Goal: Navigation & Orientation: Find specific page/section

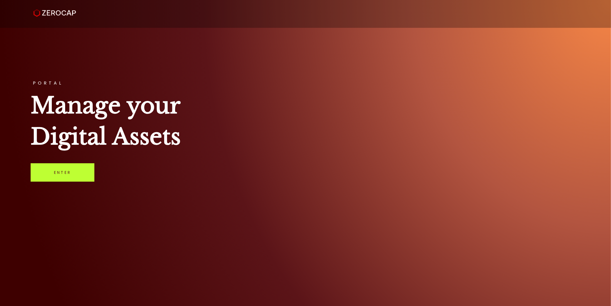
drag, startPoint x: 0, startPoint y: 0, endPoint x: 87, endPoint y: 173, distance: 194.2
click at [87, 173] on link "Enter" at bounding box center [63, 172] width 64 height 18
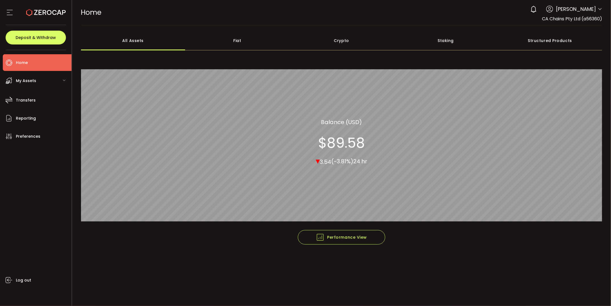
click at [238, 41] on div "Fiat" at bounding box center [237, 40] width 104 height 19
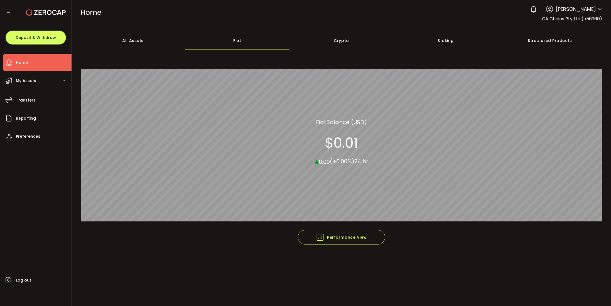
click at [143, 44] on div "All Assets" at bounding box center [133, 40] width 104 height 19
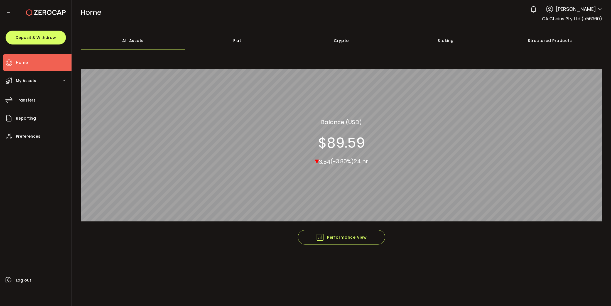
click at [36, 84] on div "My Assets" at bounding box center [37, 80] width 69 height 17
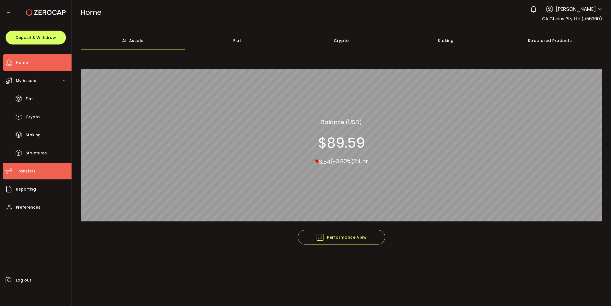
click at [46, 173] on li "Transfers" at bounding box center [37, 171] width 69 height 17
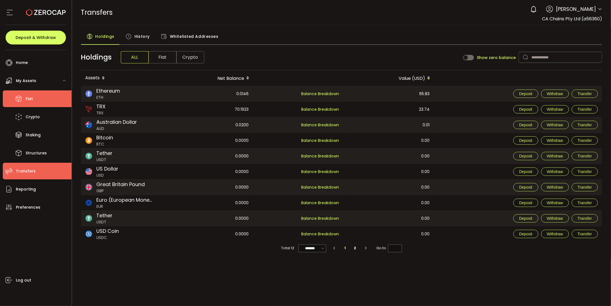
click at [48, 92] on li "Fiat" at bounding box center [37, 98] width 69 height 17
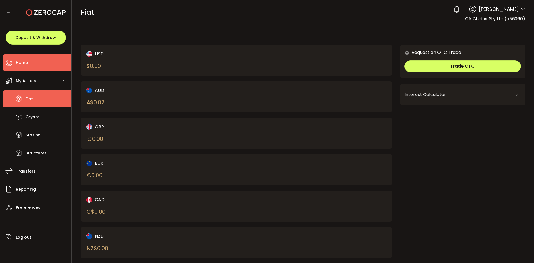
click at [21, 60] on span "Home" at bounding box center [22, 63] width 12 height 8
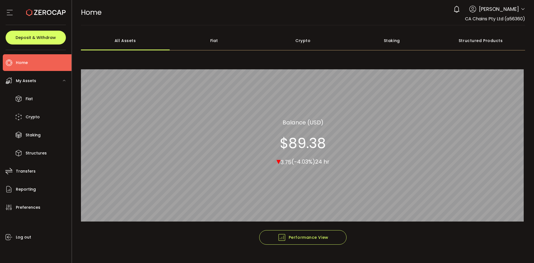
click at [222, 42] on div "Fiat" at bounding box center [214, 40] width 89 height 19
click at [320, 33] on div "Crypto" at bounding box center [303, 40] width 89 height 19
click at [396, 38] on div "Staking" at bounding box center [392, 40] width 89 height 19
click at [470, 41] on div "Structured Products" at bounding box center [481, 40] width 89 height 19
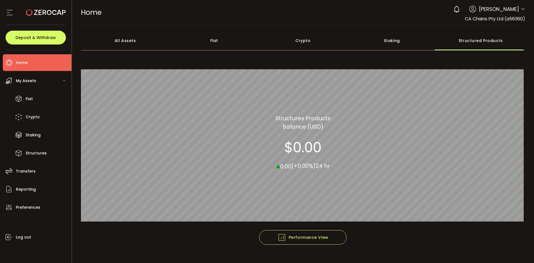
click at [135, 45] on div "All Assets" at bounding box center [125, 40] width 89 height 19
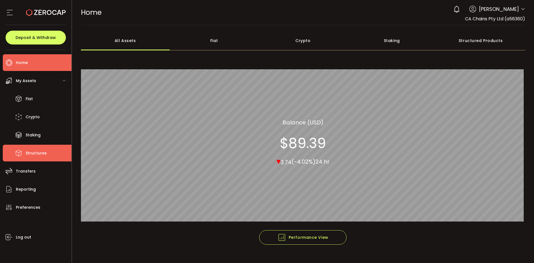
click at [43, 151] on span "Structures" at bounding box center [36, 153] width 21 height 8
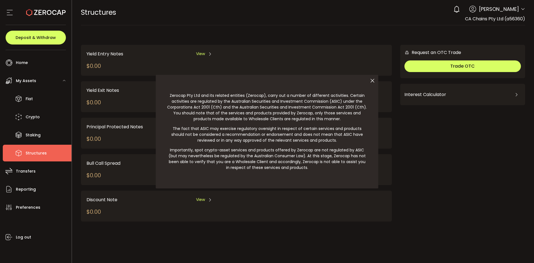
click at [370, 78] on icon at bounding box center [373, 81] width 12 height 12
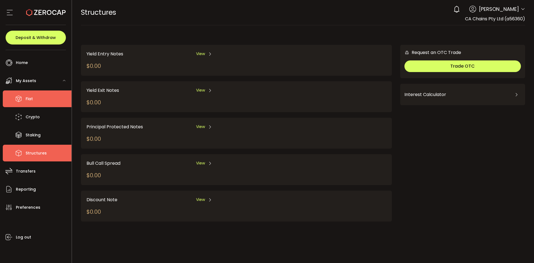
click at [42, 105] on li "Fiat" at bounding box center [37, 98] width 69 height 17
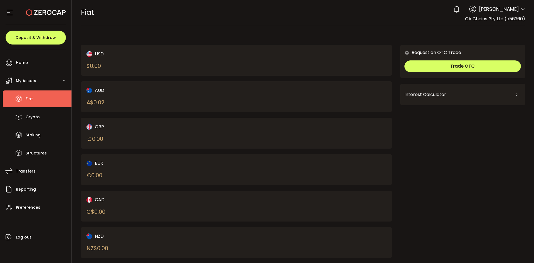
click at [38, 80] on div "My Assets" at bounding box center [37, 80] width 69 height 17
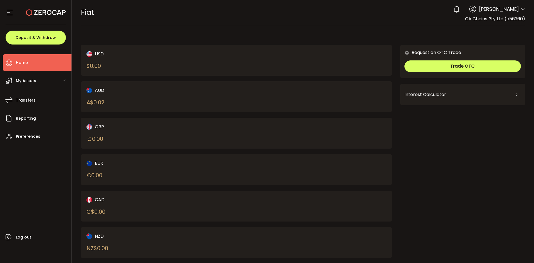
click at [38, 62] on li "Home" at bounding box center [37, 62] width 69 height 17
